Goal: Task Accomplishment & Management: Manage account settings

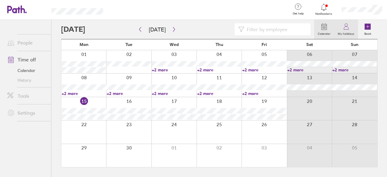
click at [347, 30] on icon at bounding box center [346, 26] width 7 height 7
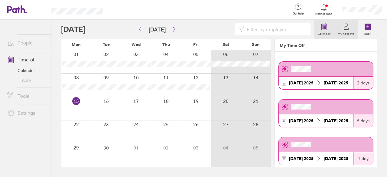
click at [326, 27] on icon at bounding box center [324, 26] width 7 height 7
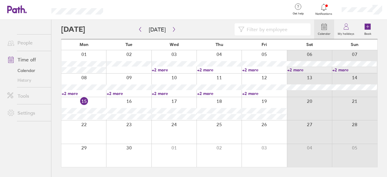
click at [30, 59] on link "Time off" at bounding box center [26, 60] width 49 height 12
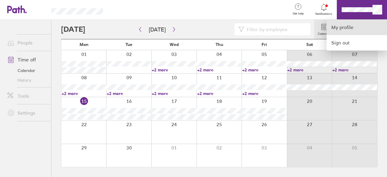
click at [343, 29] on link "My profile" at bounding box center [357, 27] width 61 height 15
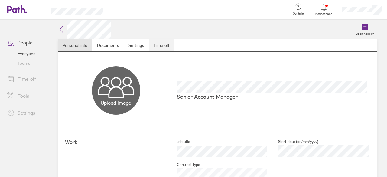
click at [168, 46] on link "Time off" at bounding box center [161, 45] width 25 height 12
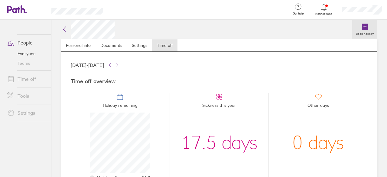
click at [362, 29] on icon at bounding box center [365, 27] width 6 height 6
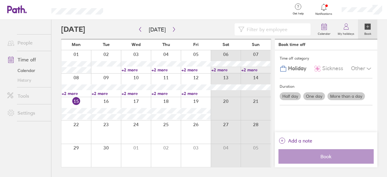
click at [346, 95] on label "More than a day" at bounding box center [347, 96] width 38 height 8
click at [0, 0] on input "More than a day" at bounding box center [0, 0] width 0 height 0
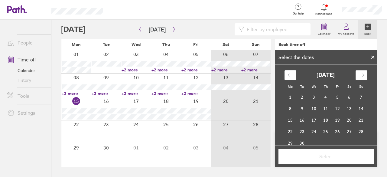
click at [362, 75] on icon "Move forward to switch to the next month." at bounding box center [361, 75] width 5 height 3
click at [299, 143] on td "28" at bounding box center [303, 142] width 12 height 11
click at [309, 142] on td "29" at bounding box center [314, 142] width 12 height 11
click at [322, 140] on td "30" at bounding box center [326, 142] width 12 height 11
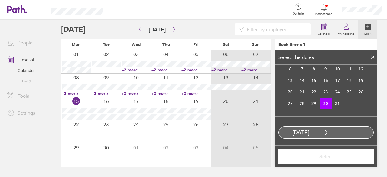
scroll to position [42, 0]
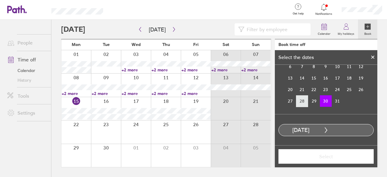
click at [298, 100] on td "28" at bounding box center [303, 100] width 12 height 11
click at [321, 101] on td "30" at bounding box center [326, 100] width 12 height 11
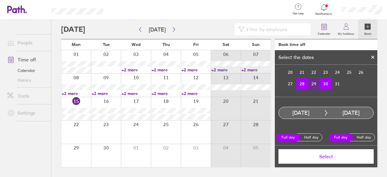
click at [333, 159] on button "Select" at bounding box center [326, 156] width 95 height 15
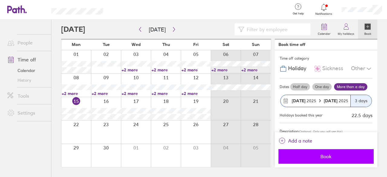
click at [342, 157] on span "Book" at bounding box center [326, 156] width 87 height 5
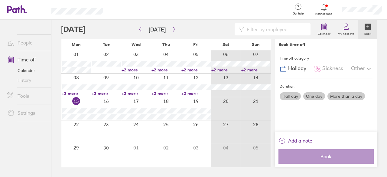
click at [369, 31] on label "Book" at bounding box center [368, 32] width 14 height 5
click at [367, 26] on icon at bounding box center [368, 27] width 6 height 6
click at [316, 95] on label "One day" at bounding box center [315, 96] width 22 height 8
click at [0, 0] on input "One day" at bounding box center [0, 0] width 0 height 0
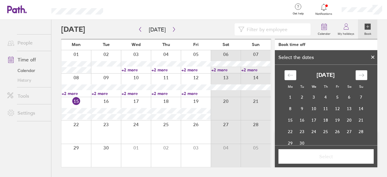
click at [359, 75] on icon "Move forward to switch to the next month." at bounding box center [362, 75] width 6 height 6
click at [311, 141] on td "31" at bounding box center [314, 142] width 12 height 11
click at [327, 157] on span "Select" at bounding box center [326, 156] width 87 height 5
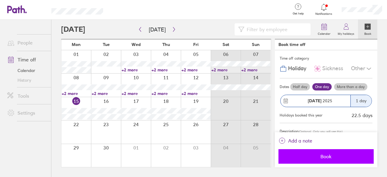
click at [330, 156] on span "Book" at bounding box center [326, 156] width 87 height 5
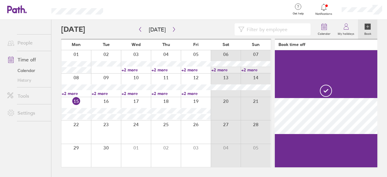
click at [369, 27] on icon at bounding box center [368, 27] width 6 height 6
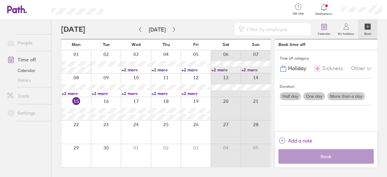
click at [317, 96] on label "One day" at bounding box center [315, 96] width 22 height 8
click at [0, 0] on input "One day" at bounding box center [0, 0] width 0 height 0
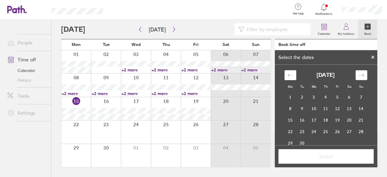
click at [359, 74] on icon "Move forward to switch to the next month." at bounding box center [362, 75] width 6 height 6
click at [335, 95] on td "2" at bounding box center [338, 97] width 12 height 11
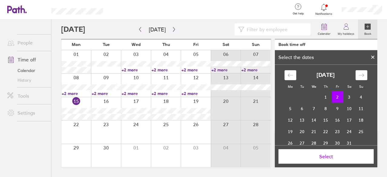
click at [332, 156] on span "Select" at bounding box center [326, 156] width 87 height 5
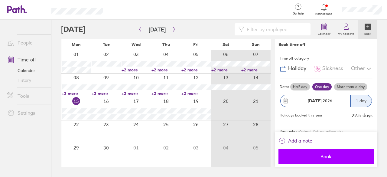
click at [339, 156] on span "Book" at bounding box center [326, 156] width 87 height 5
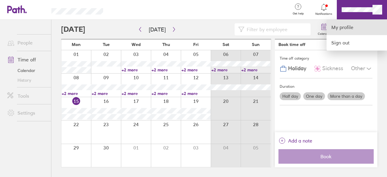
click at [358, 26] on link "My profile" at bounding box center [357, 27] width 61 height 15
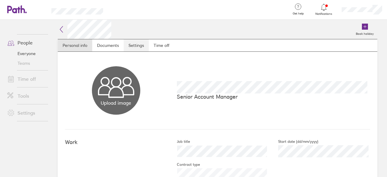
click at [134, 50] on link "Settings" at bounding box center [136, 45] width 25 height 12
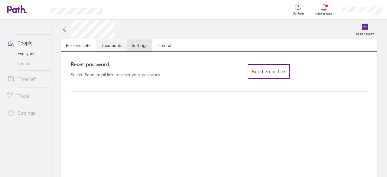
click at [118, 44] on link "Documents" at bounding box center [111, 45] width 31 height 12
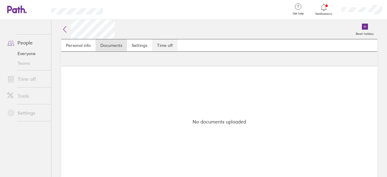
click at [163, 47] on link "Time off" at bounding box center [164, 45] width 25 height 12
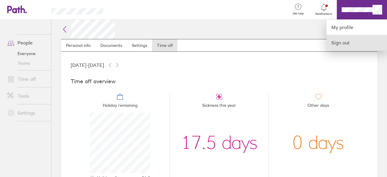
click at [353, 40] on link "Sign out" at bounding box center [357, 42] width 61 height 15
